Goal: Complete application form

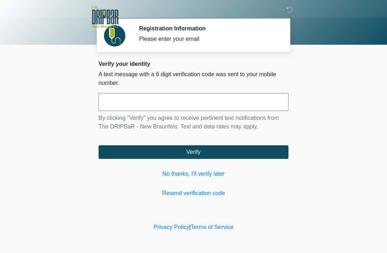
click at [191, 101] on input "text" at bounding box center [193, 102] width 190 height 18
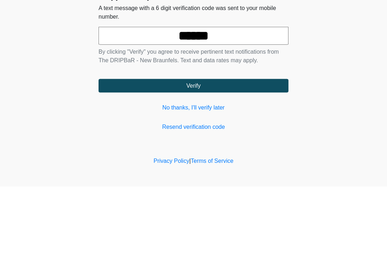
type input "******"
click at [208, 145] on button "Verify" at bounding box center [193, 152] width 190 height 14
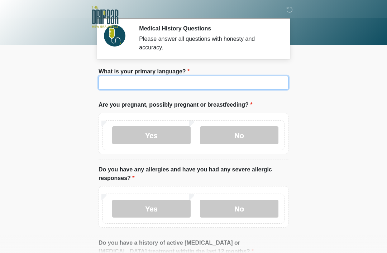
click at [208, 86] on input "What is your primary language?" at bounding box center [193, 83] width 190 height 14
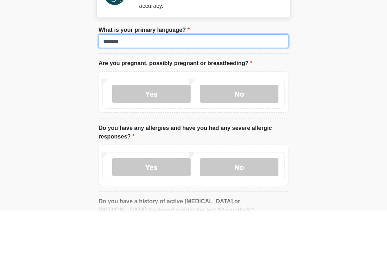
type input "*******"
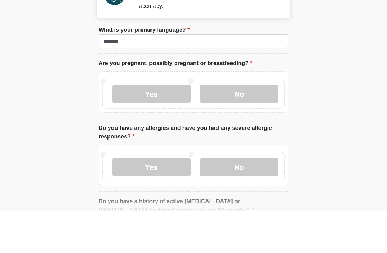
click at [243, 126] on label "No" at bounding box center [239, 135] width 78 height 18
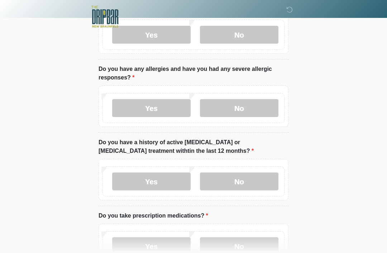
click at [250, 105] on label "No" at bounding box center [239, 108] width 78 height 18
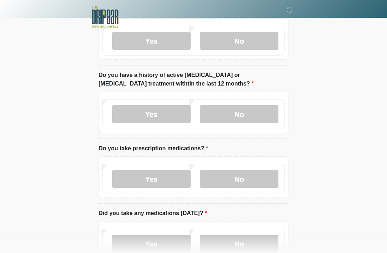
scroll to position [170, 0]
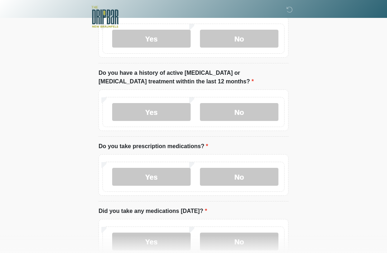
click at [239, 115] on label "No" at bounding box center [239, 112] width 78 height 18
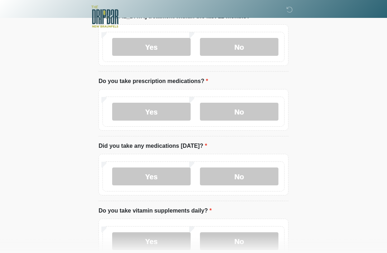
click at [161, 108] on label "Yes" at bounding box center [151, 112] width 78 height 18
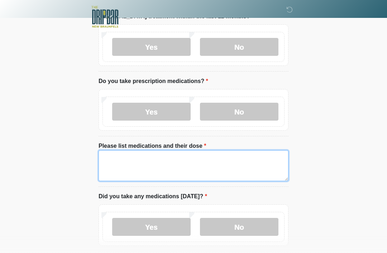
click at [187, 161] on textarea "Please list medications and their dose" at bounding box center [193, 165] width 190 height 31
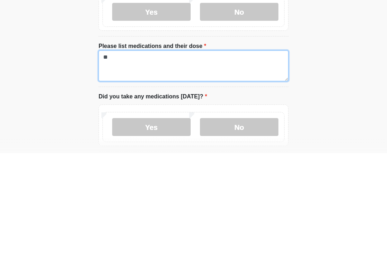
type textarea "*"
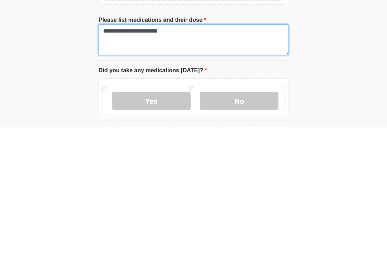
type textarea "**********"
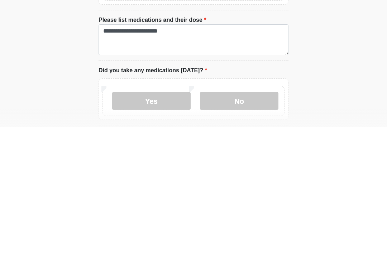
click at [256, 218] on label "No" at bounding box center [239, 227] width 78 height 18
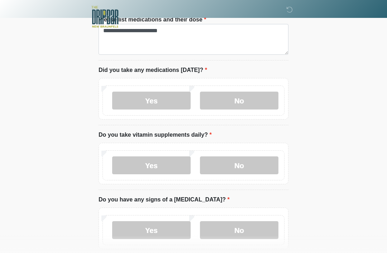
click at [157, 168] on label "Yes" at bounding box center [151, 165] width 78 height 18
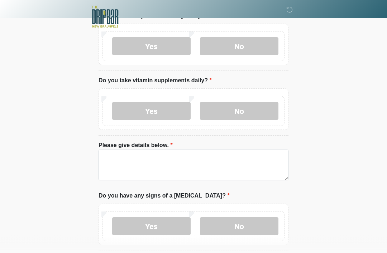
scroll to position [416, 0]
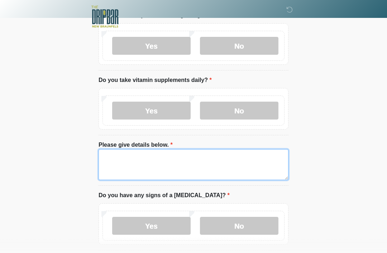
click at [171, 157] on textarea "Please give details below." at bounding box center [193, 165] width 190 height 31
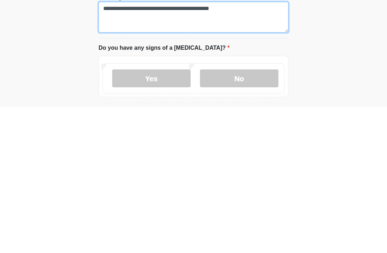
type textarea "**********"
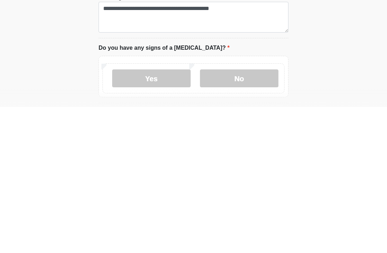
click at [239, 215] on label "No" at bounding box center [239, 224] width 78 height 18
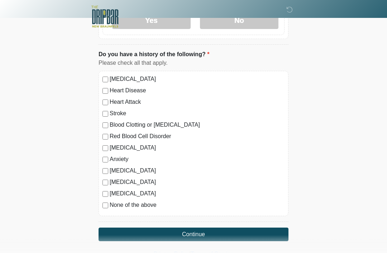
scroll to position [622, 0]
click at [248, 231] on button "Continue" at bounding box center [193, 235] width 190 height 14
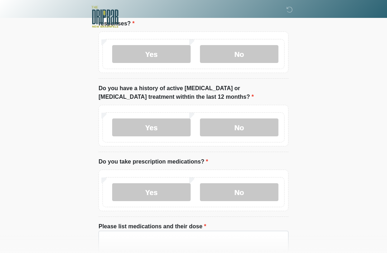
scroll to position [0, 0]
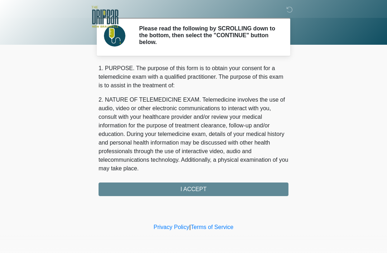
click at [222, 189] on div "1. PURPOSE. The purpose of this form is to obtain your consent for a telemedici…" at bounding box center [193, 130] width 190 height 132
click at [199, 190] on div "1. PURPOSE. The purpose of this form is to obtain your consent for a telemedici…" at bounding box center [193, 130] width 190 height 132
click at [203, 184] on div "1. PURPOSE. The purpose of this form is to obtain your consent for a telemedici…" at bounding box center [193, 130] width 190 height 132
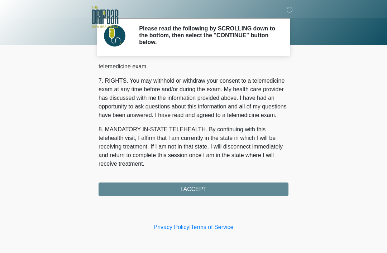
scroll to position [314, 0]
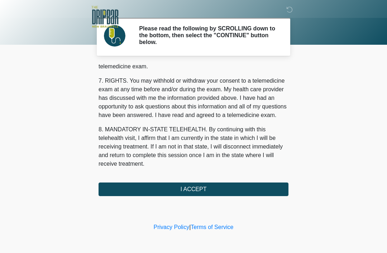
click at [205, 194] on button "I ACCEPT" at bounding box center [193, 190] width 190 height 14
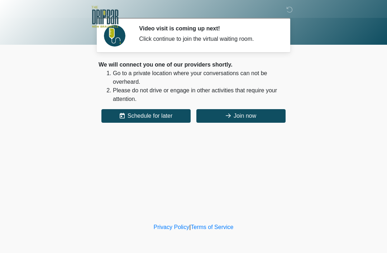
click at [256, 116] on button "Join now" at bounding box center [240, 116] width 89 height 14
